Goal: Information Seeking & Learning: Learn about a topic

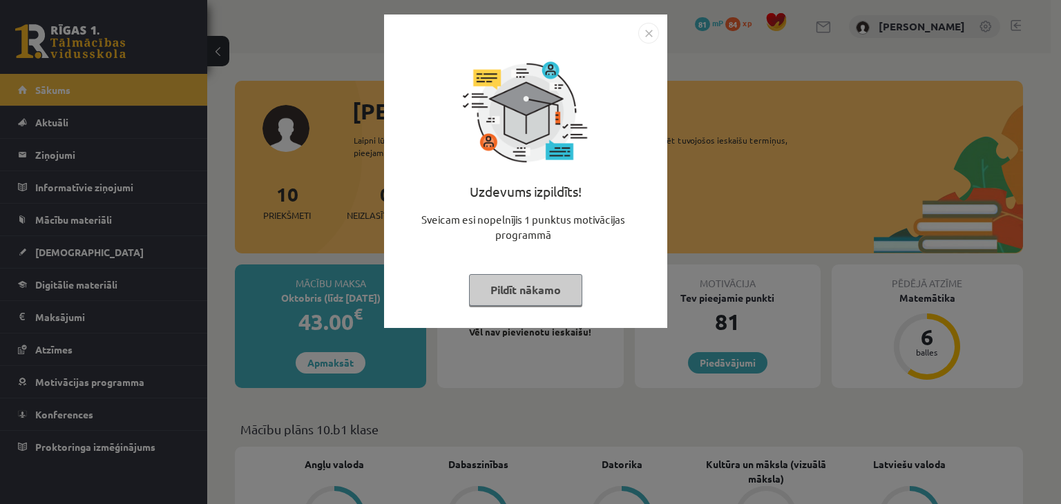
click at [643, 41] on img "Close" at bounding box center [648, 33] width 21 height 21
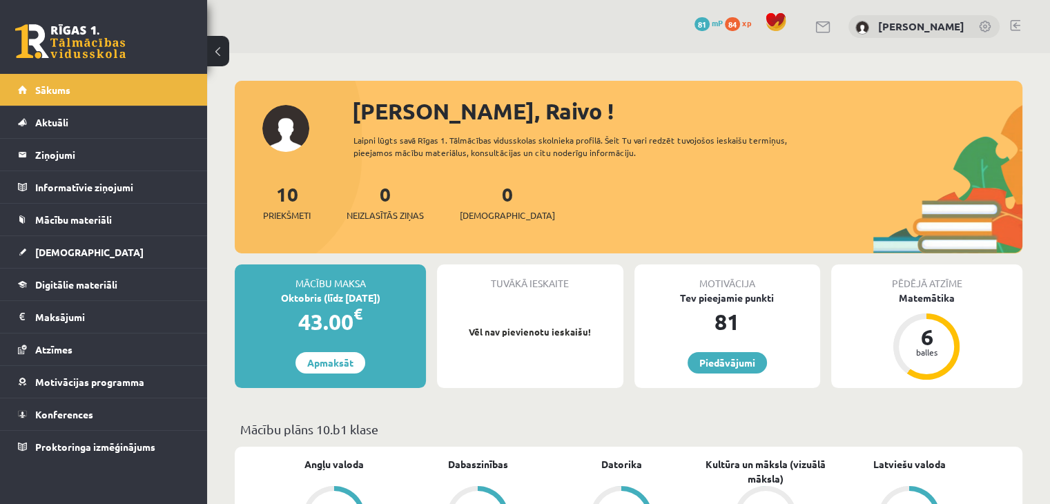
click at [646, 34] on div "0 Dāvanas 81 mP 84 xp [PERSON_NAME]" at bounding box center [628, 26] width 843 height 53
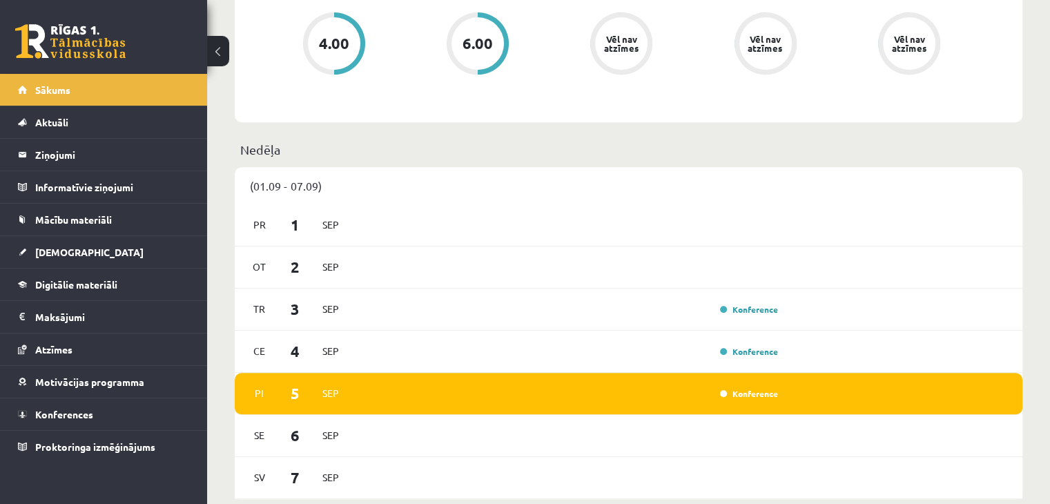
scroll to position [691, 0]
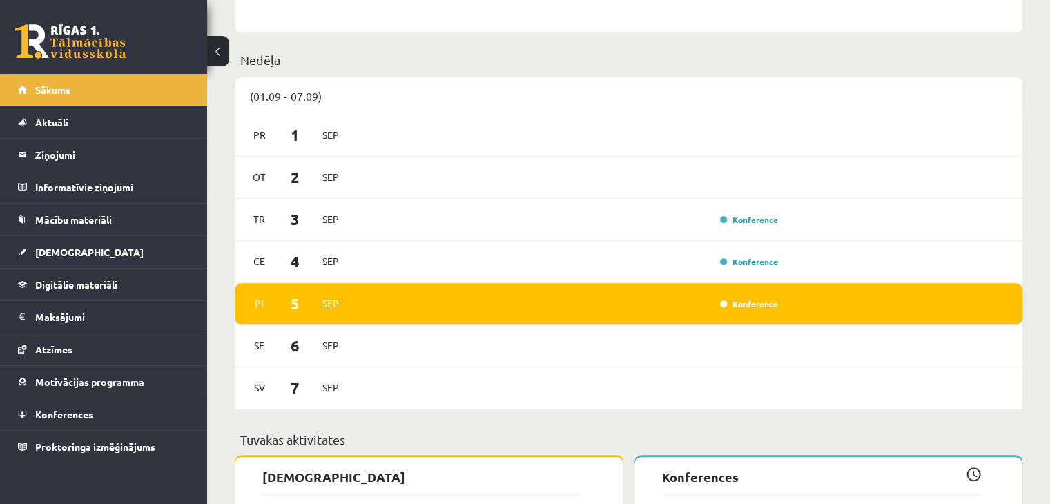
drag, startPoint x: 595, startPoint y: 117, endPoint x: 571, endPoint y: 57, distance: 63.9
click at [68, 255] on span "[DEMOGRAPHIC_DATA]" at bounding box center [89, 252] width 108 height 12
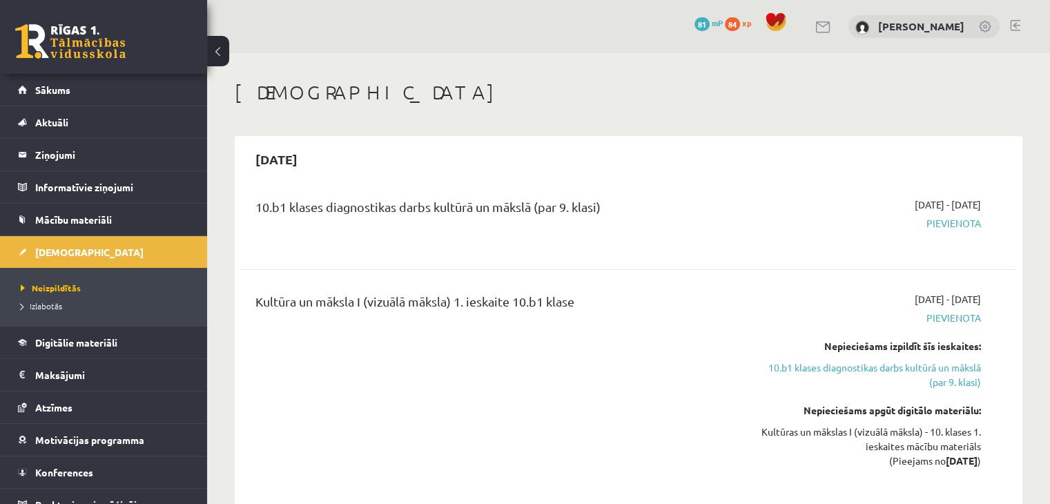
drag, startPoint x: 857, startPoint y: 374, endPoint x: 677, endPoint y: 345, distance: 182.5
drag, startPoint x: 677, startPoint y: 345, endPoint x: 464, endPoint y: 331, distance: 213.1
click at [508, 337] on div "Kultūra un māksla I (vizuālā māksla) 1. ieskaite 10.b1 klase" at bounding box center [494, 389] width 498 height 195
drag, startPoint x: 41, startPoint y: 258, endPoint x: 615, endPoint y: 354, distance: 582.6
drag, startPoint x: 615, startPoint y: 354, endPoint x: 436, endPoint y: 360, distance: 178.9
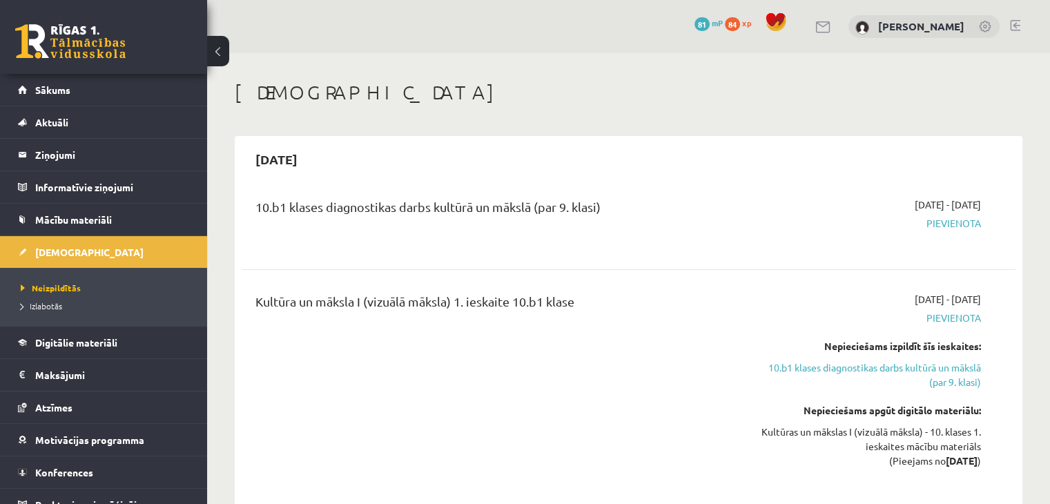
click at [436, 361] on div "Kultūra un māksla I (vizuālā māksla) 1. ieskaite 10.b1 klase" at bounding box center [494, 389] width 498 height 195
click at [61, 302] on span "Izlabotās" at bounding box center [41, 305] width 41 height 11
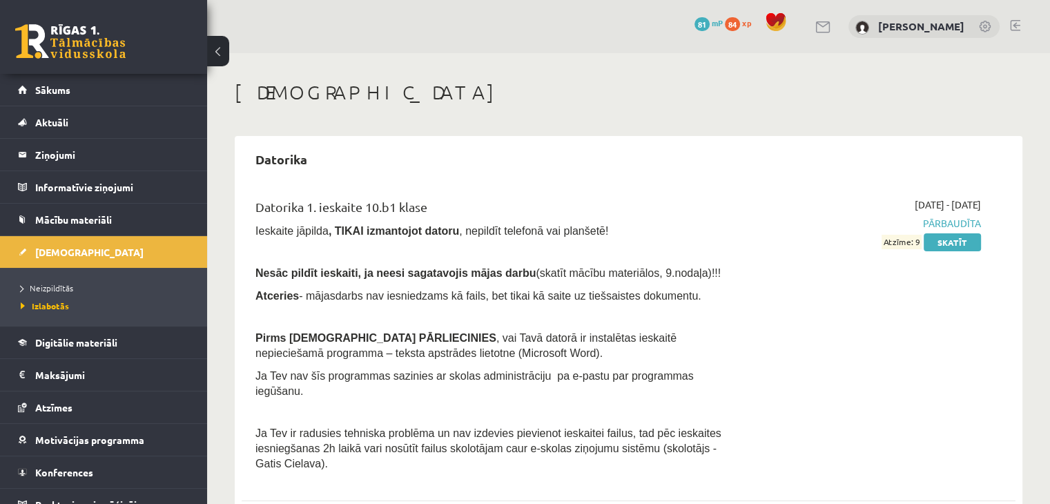
drag, startPoint x: 723, startPoint y: 107, endPoint x: 525, endPoint y: 89, distance: 199.0
click at [525, 89] on h1 "[DEMOGRAPHIC_DATA]" at bounding box center [629, 92] width 788 height 23
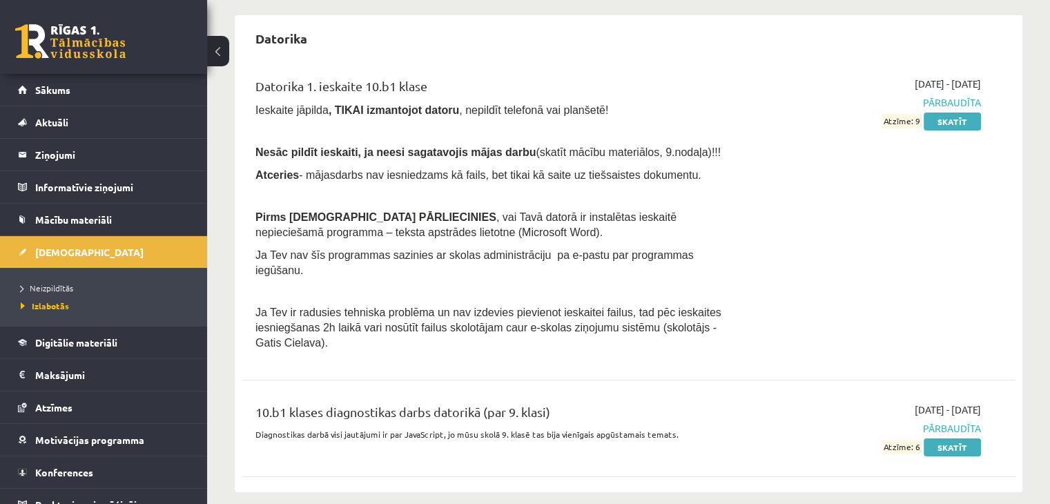
scroll to position [52, 0]
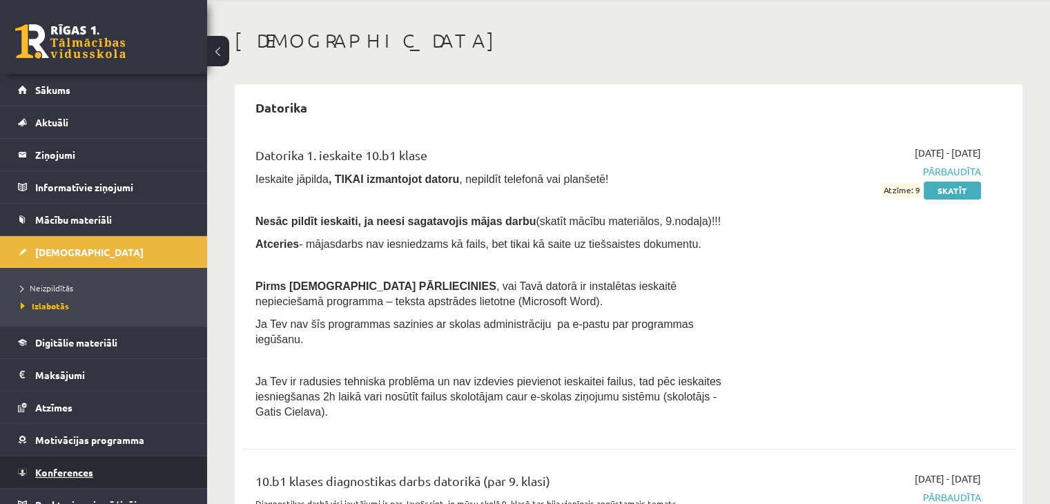
click at [101, 475] on link "Konferences" at bounding box center [104, 472] width 172 height 32
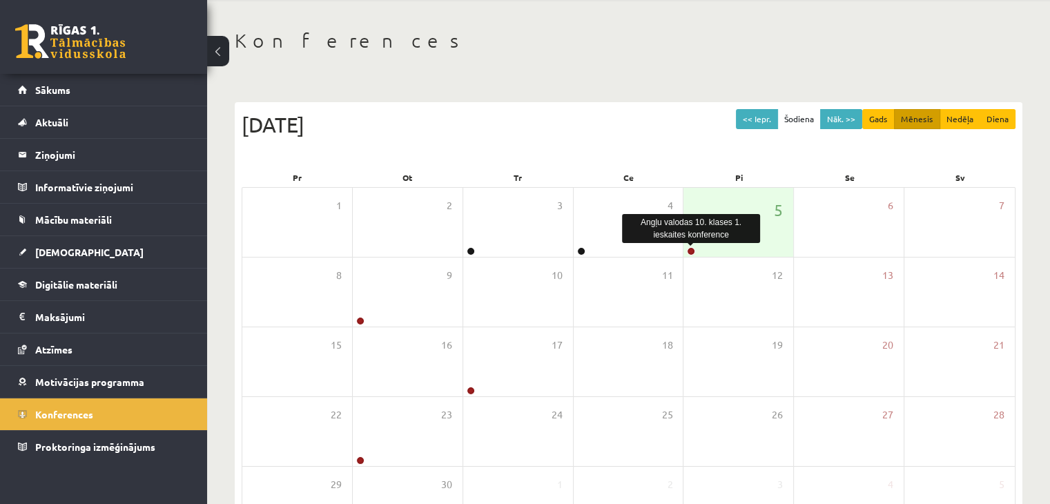
drag, startPoint x: 693, startPoint y: 252, endPoint x: 649, endPoint y: 124, distance: 135.8
drag, startPoint x: 649, startPoint y: 124, endPoint x: 519, endPoint y: 111, distance: 130.4
click at [519, 111] on div "[DATE]" at bounding box center [629, 124] width 774 height 31
click at [694, 251] on link at bounding box center [691, 251] width 8 height 8
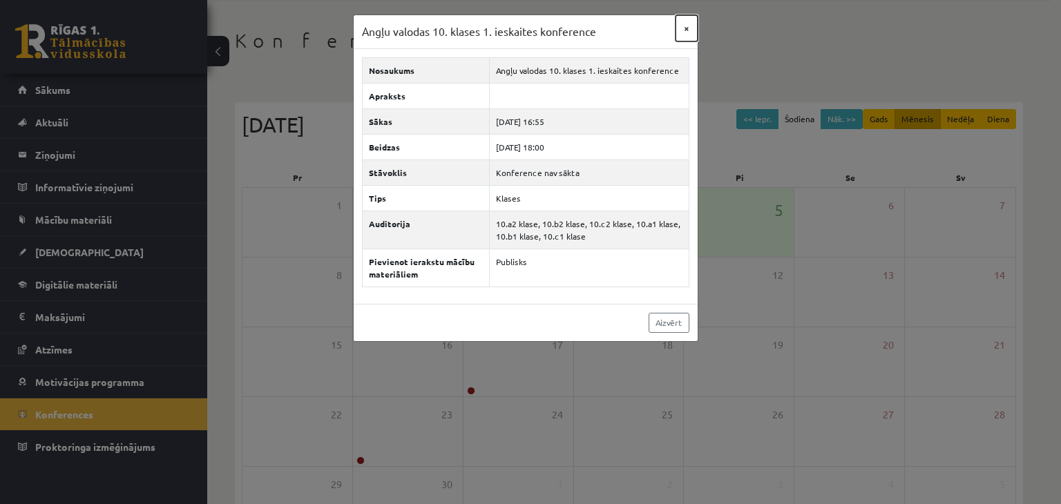
click at [681, 27] on button "×" at bounding box center [686, 28] width 22 height 26
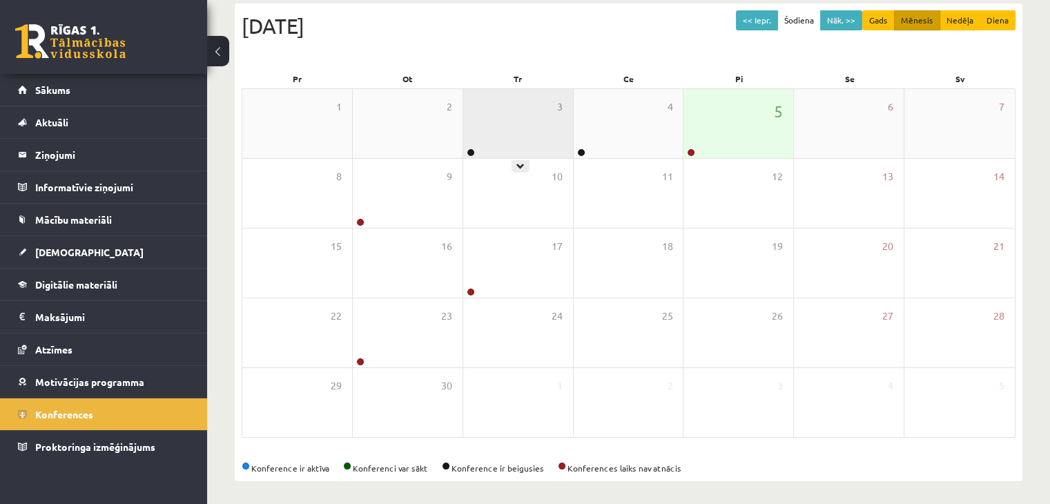
scroll to position [155, 0]
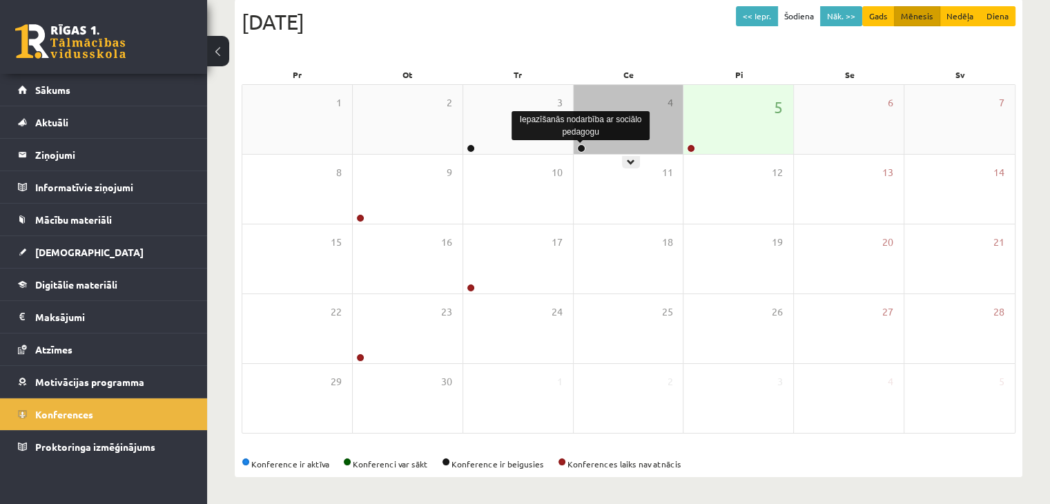
click at [581, 148] on link at bounding box center [581, 148] width 8 height 8
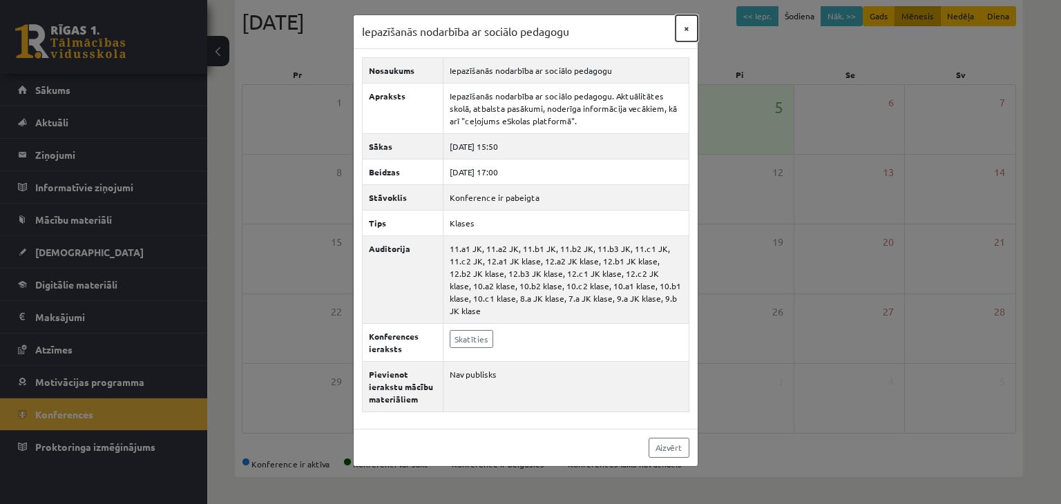
click at [679, 36] on button "×" at bounding box center [686, 28] width 22 height 26
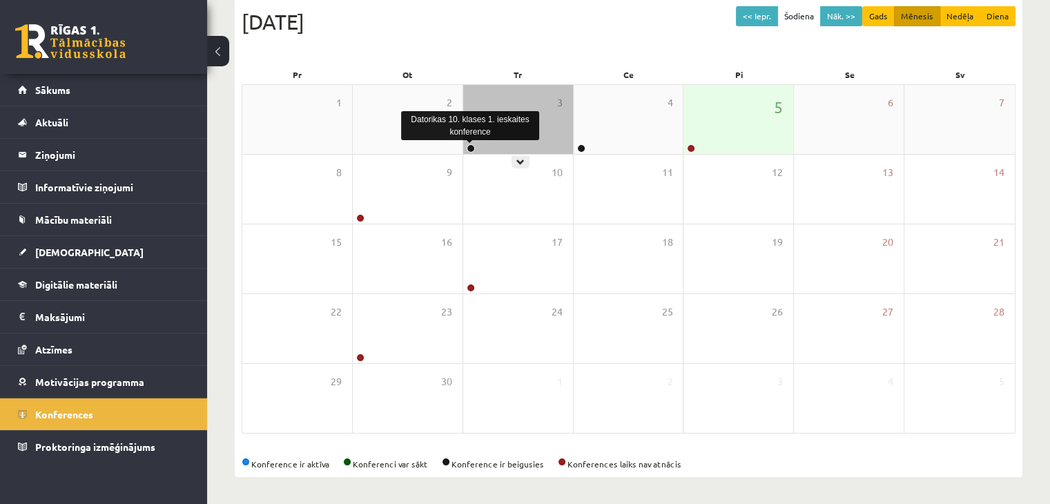
drag, startPoint x: 563, startPoint y: 119, endPoint x: 470, endPoint y: 144, distance: 97.1
click at [470, 144] on link at bounding box center [471, 148] width 8 height 8
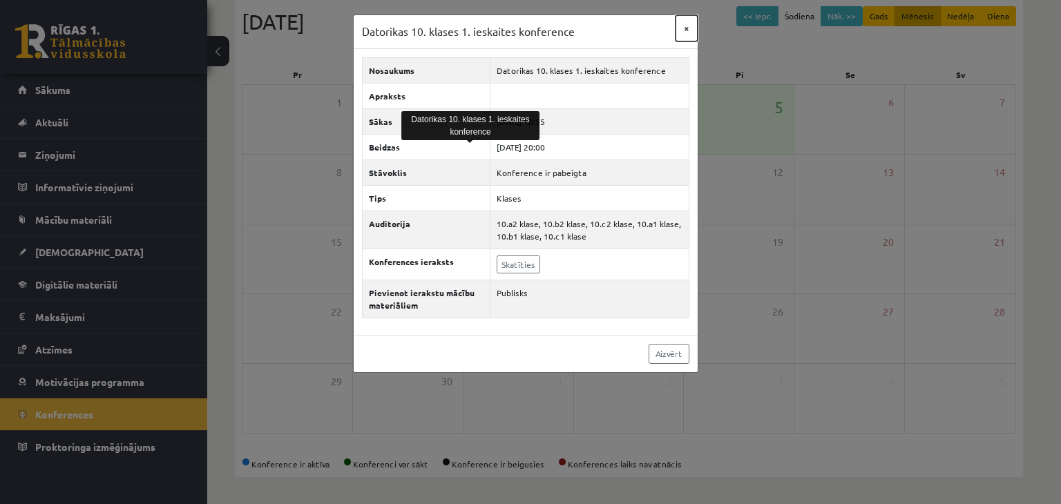
click at [684, 26] on button "×" at bounding box center [686, 28] width 22 height 26
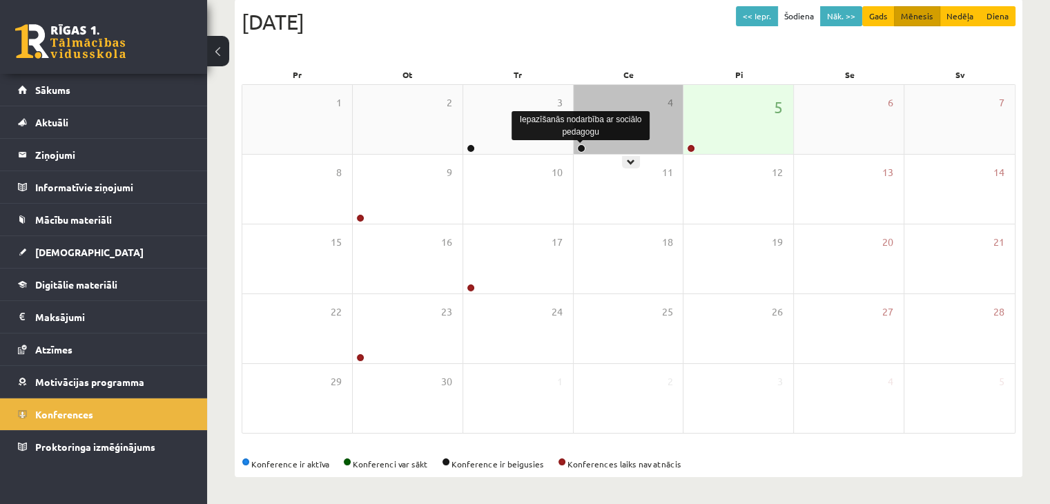
click at [580, 151] on link at bounding box center [581, 148] width 8 height 8
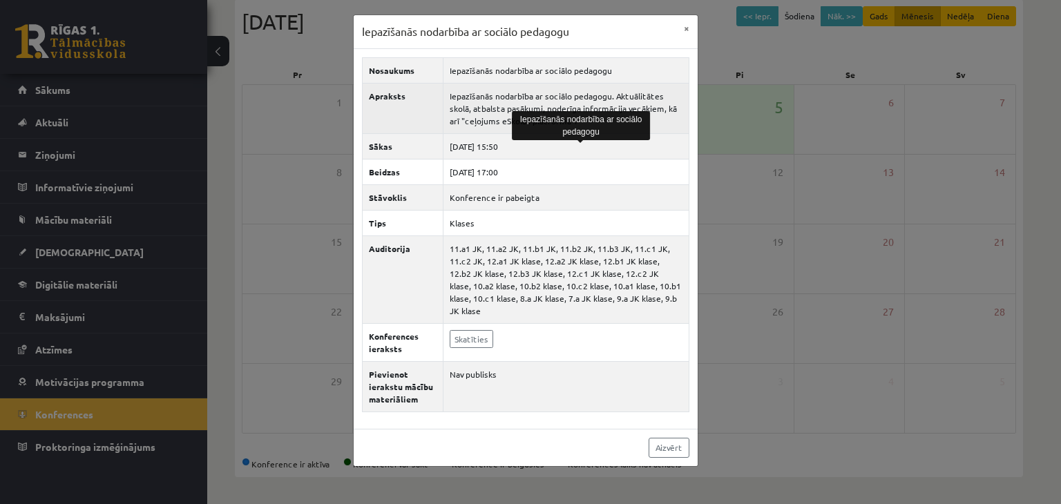
click at [668, 117] on td "Iepazīšanās nodarbība ar sociālo pedagogu. Aktuālitātes skolā, atbalsta pasākum…" at bounding box center [566, 108] width 246 height 50
drag, startPoint x: 668, startPoint y: 117, endPoint x: 653, endPoint y: 118, distance: 15.3
click at [653, 118] on td "Iepazīšanās nodarbība ar sociālo pedagogu. Aktuālitātes skolā, atbalsta pasākum…" at bounding box center [566, 108] width 246 height 50
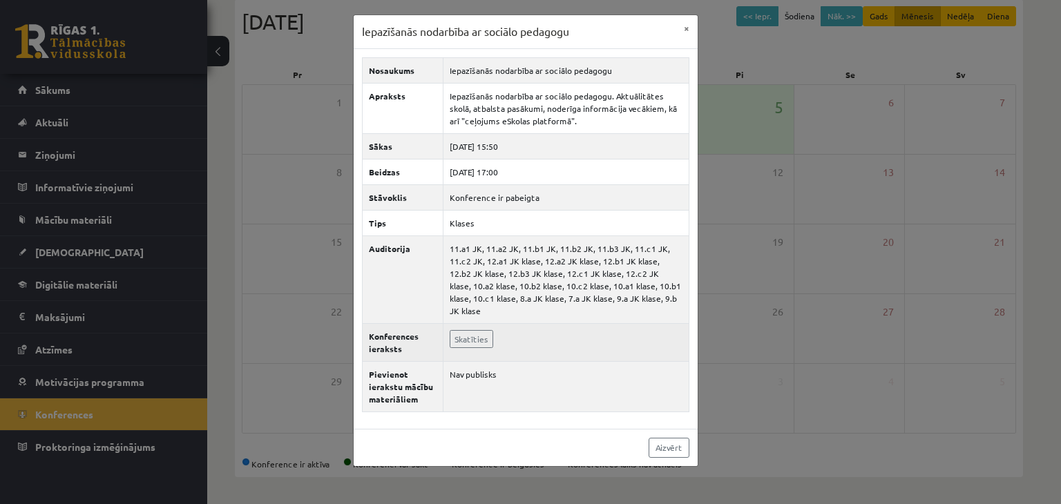
drag, startPoint x: 653, startPoint y: 118, endPoint x: 575, endPoint y: 343, distance: 237.8
click at [575, 343] on td "Skatīties" at bounding box center [566, 342] width 246 height 38
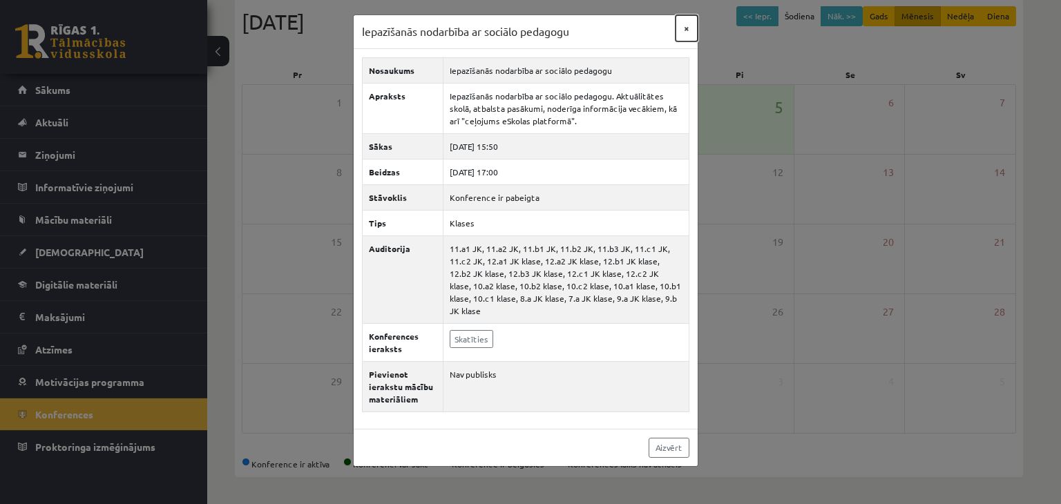
click at [688, 23] on button "×" at bounding box center [686, 28] width 22 height 26
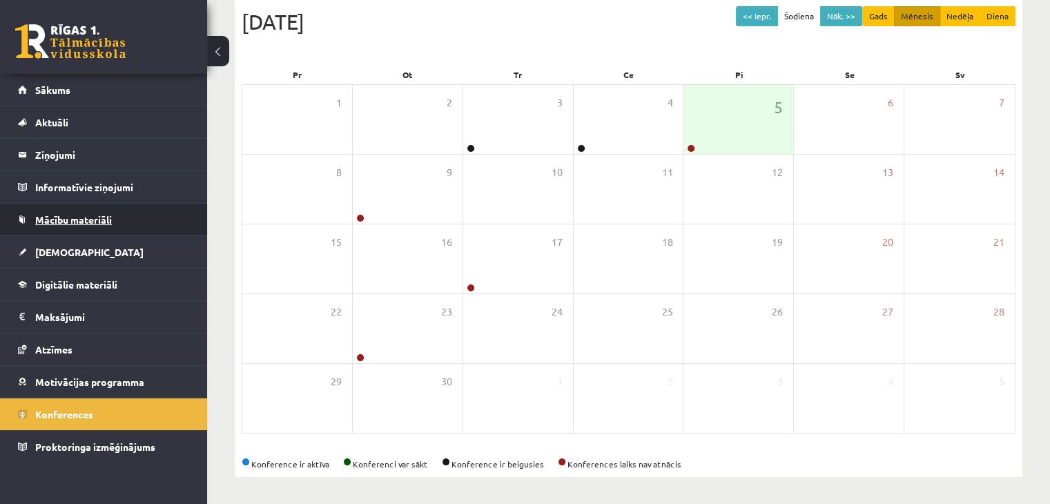
click at [93, 219] on span "Mācību materiāli" at bounding box center [73, 219] width 77 height 12
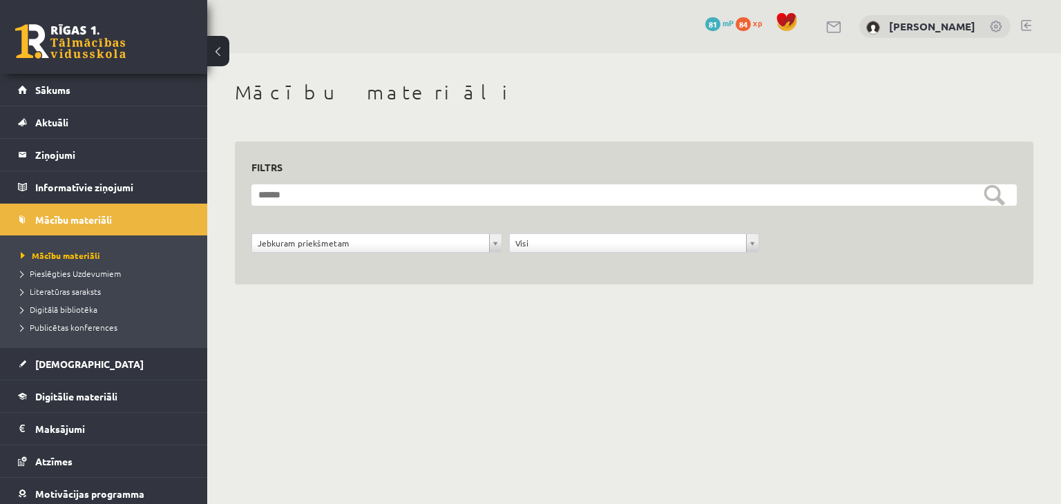
click at [103, 280] on li "Pieslēgties Uzdevumiem" at bounding box center [107, 273] width 173 height 18
click at [105, 274] on span "Pieslēgties Uzdevumiem" at bounding box center [76, 273] width 110 height 11
